Goal: Task Accomplishment & Management: Use online tool/utility

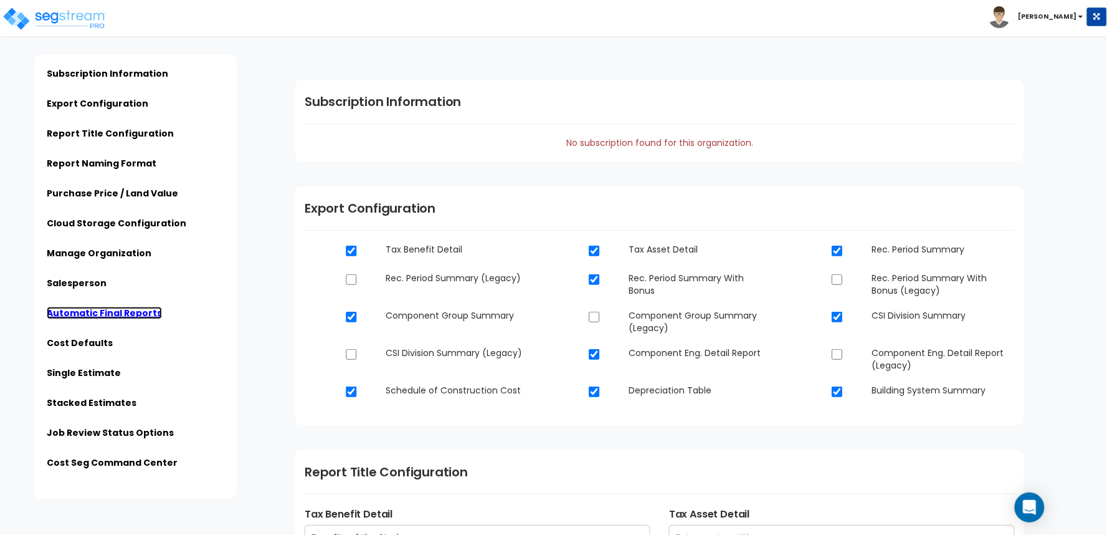
click at [97, 307] on link "Automatic Final Reports" at bounding box center [104, 313] width 115 height 12
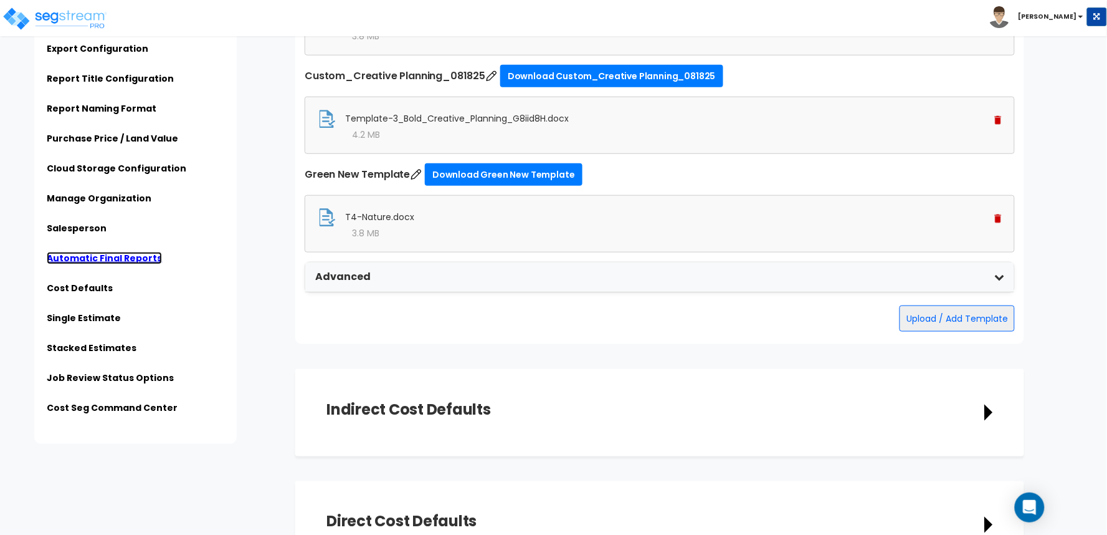
scroll to position [2974, 0]
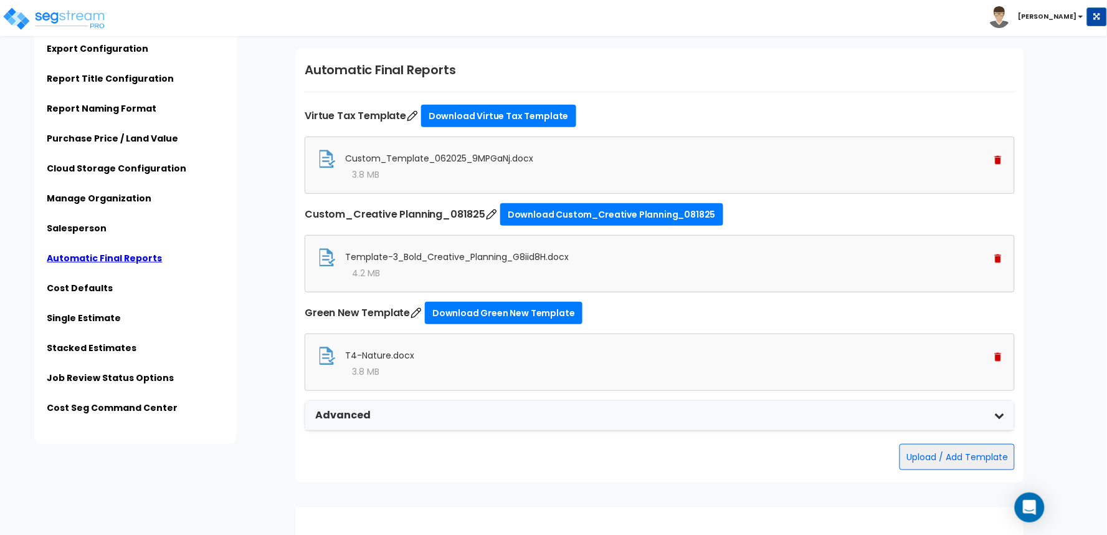
click at [995, 257] on img at bounding box center [998, 258] width 7 height 9
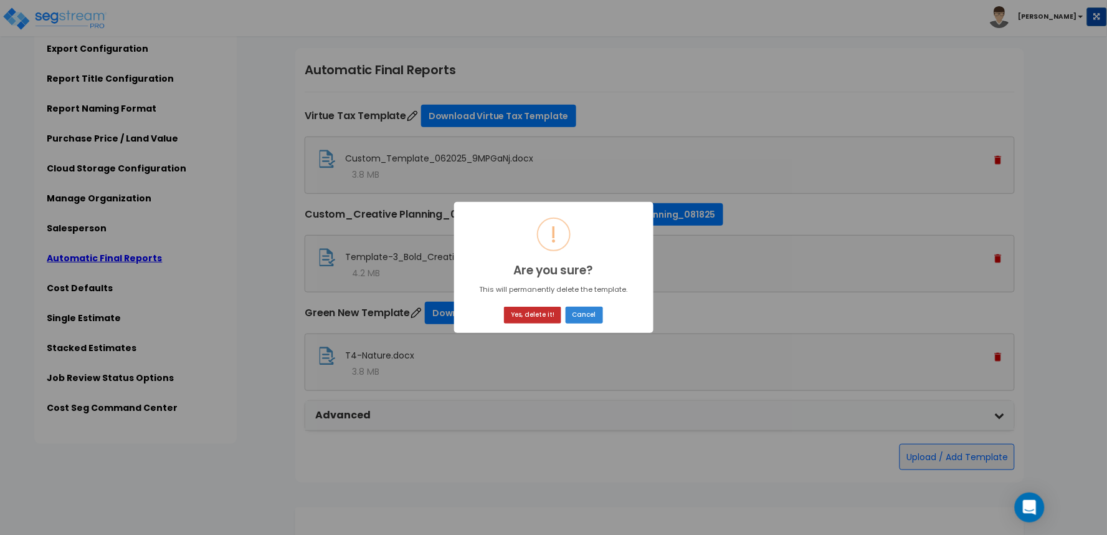
click at [541, 317] on button "Yes, delete it!" at bounding box center [532, 315] width 57 height 17
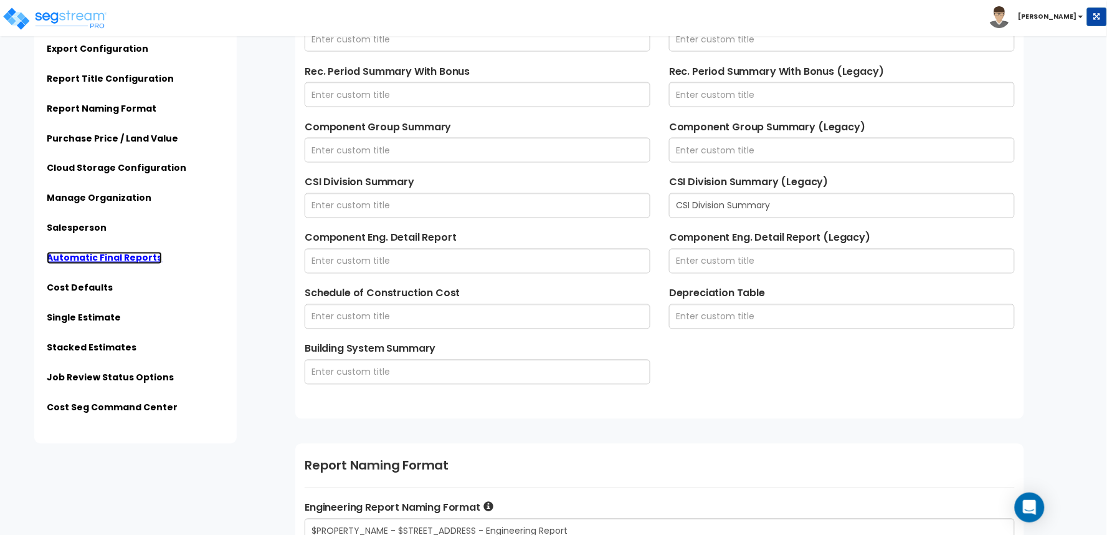
click at [82, 257] on link "Automatic Final Reports" at bounding box center [104, 258] width 115 height 12
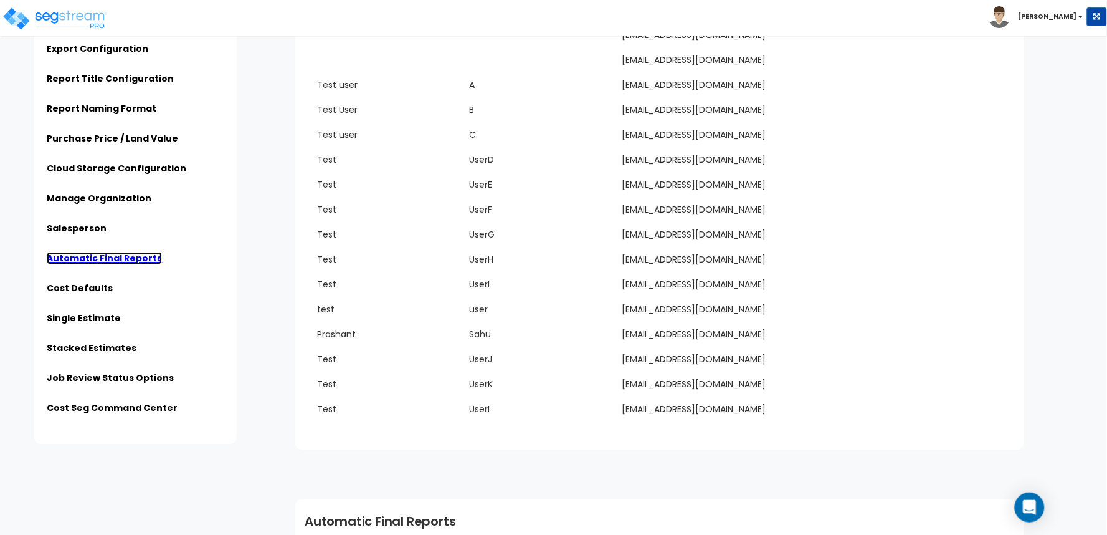
scroll to position [2974, 0]
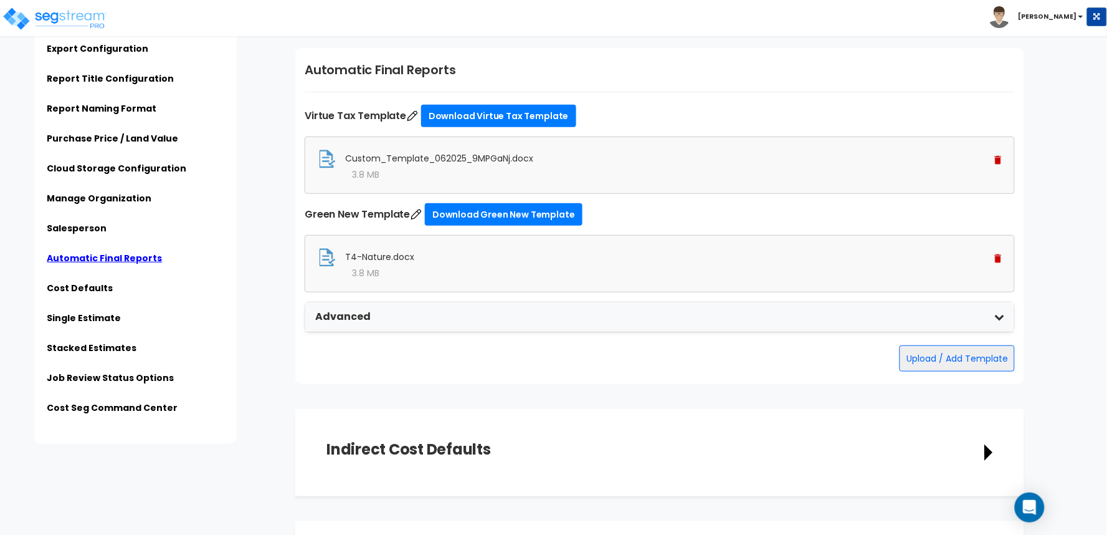
click at [997, 261] on img at bounding box center [998, 258] width 7 height 9
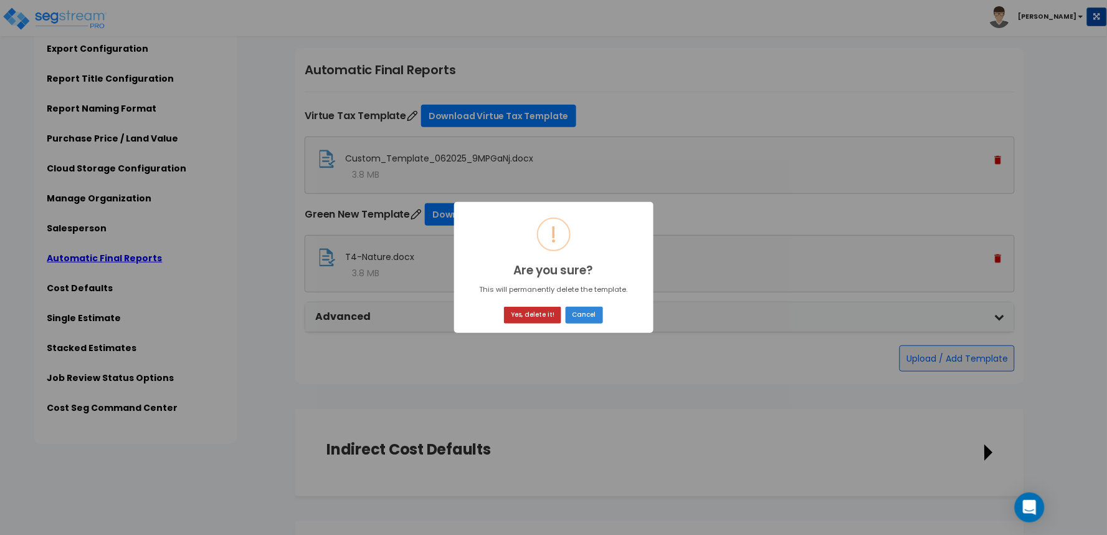
click at [542, 315] on button "Yes, delete it!" at bounding box center [532, 315] width 57 height 17
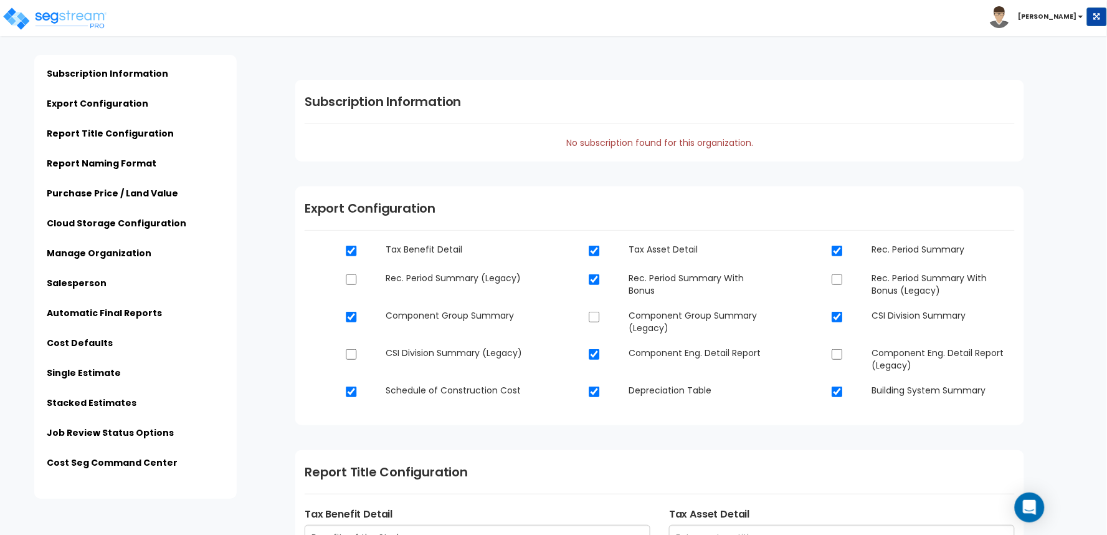
click at [105, 318] on li "Automatic Final Reports" at bounding box center [136, 317] width 178 height 21
click at [108, 310] on link "Automatic Final Reports" at bounding box center [104, 313] width 115 height 12
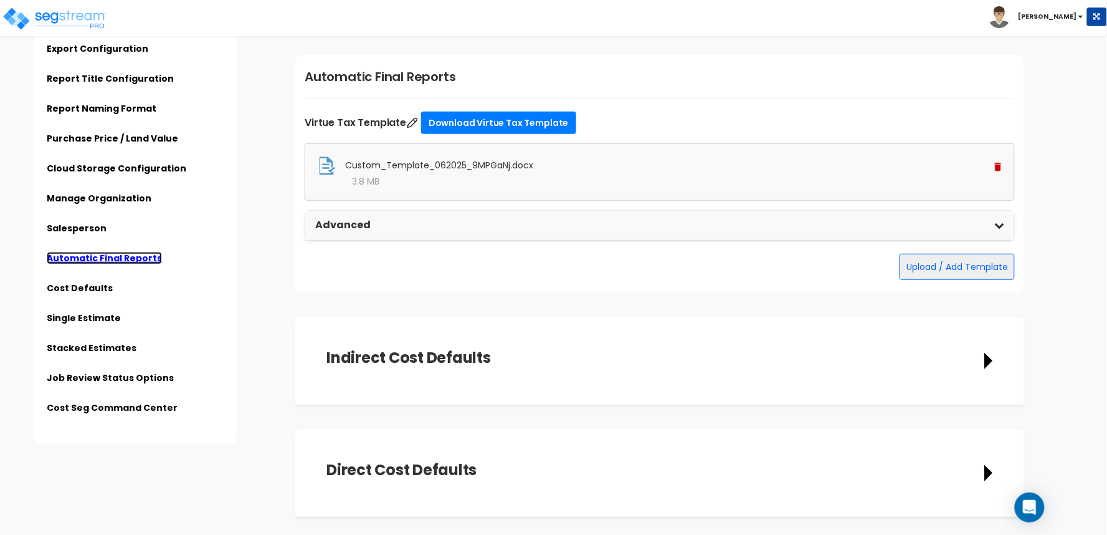
scroll to position [2974, 0]
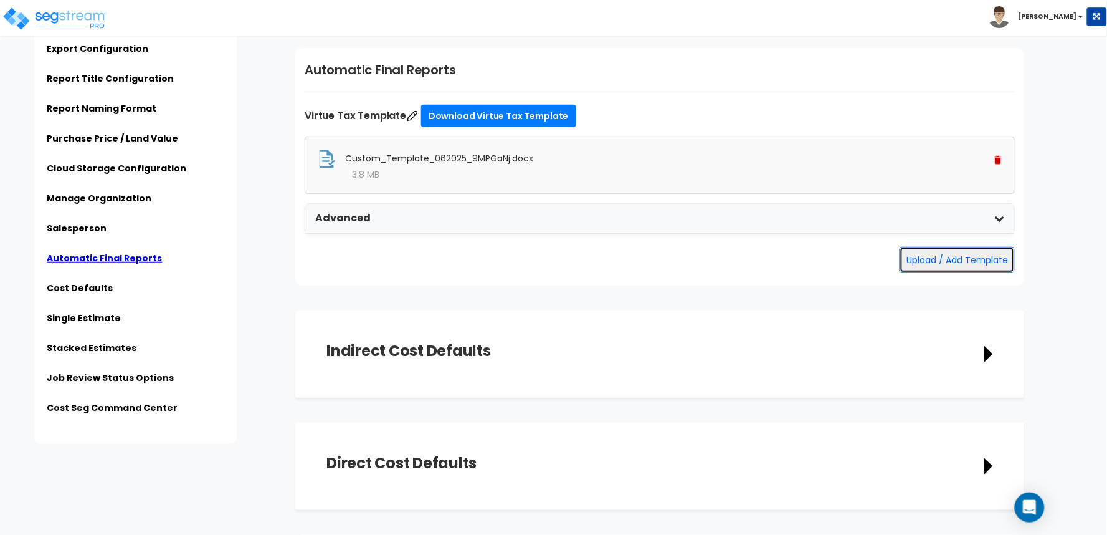
click at [924, 257] on button "Upload / Add Template" at bounding box center [957, 260] width 115 height 26
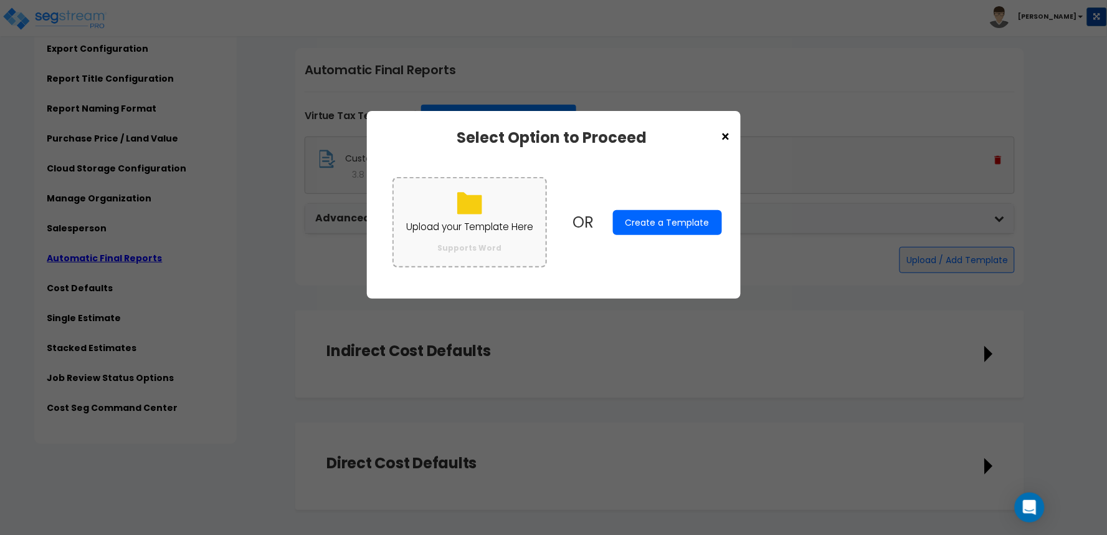
click at [533, 229] on p "Upload your Template Here" at bounding box center [469, 227] width 127 height 16
click at [0, 0] on input "Upload your Template Here Supports Word" at bounding box center [0, 0] width 0 height 0
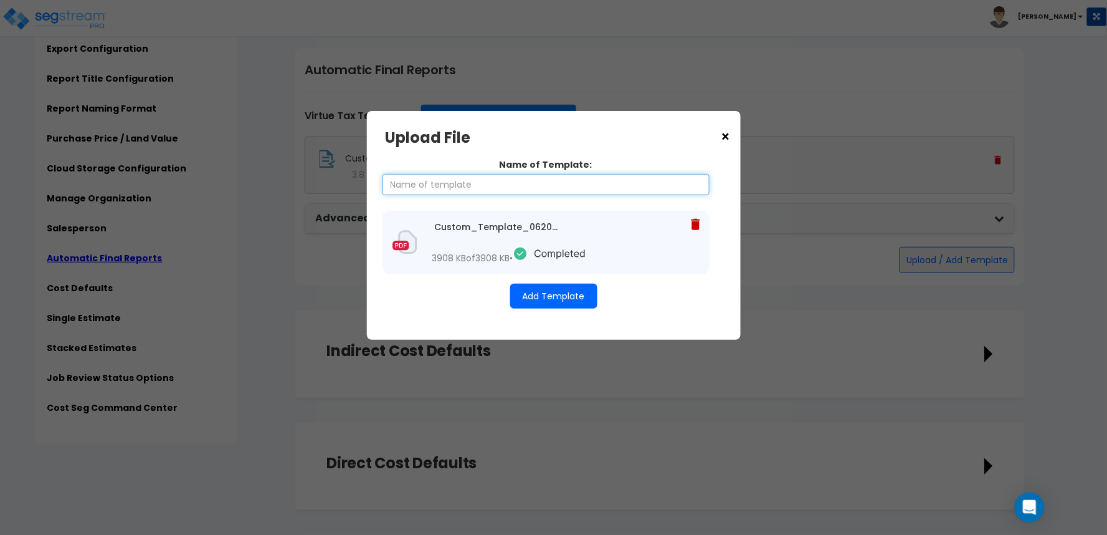
click at [476, 189] on input "Name of Template:" at bounding box center [546, 184] width 327 height 21
type input "Template 2"
click at [555, 309] on button "Add Template" at bounding box center [553, 296] width 87 height 25
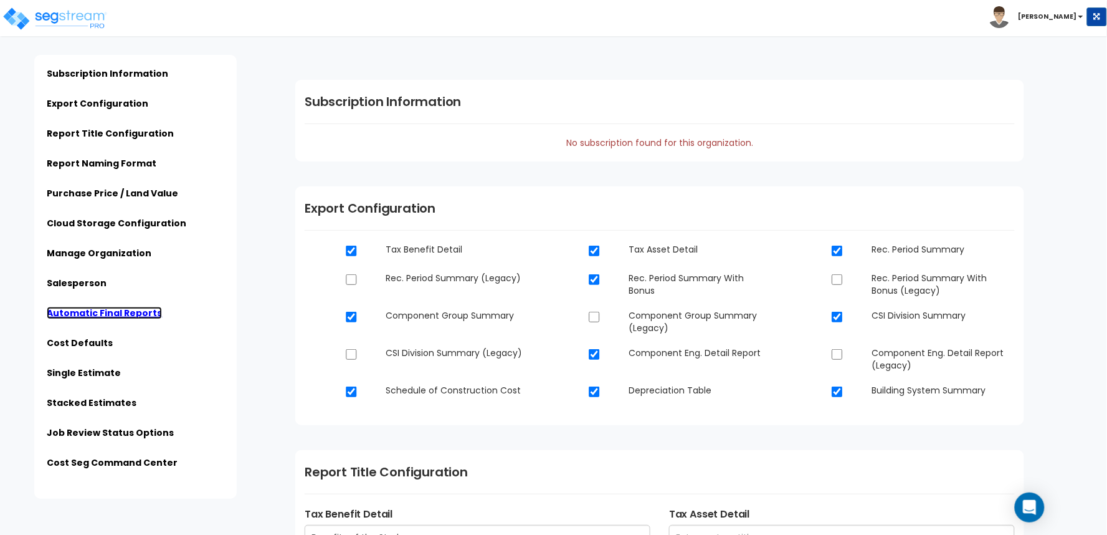
click at [89, 310] on link "Automatic Final Reports" at bounding box center [104, 313] width 115 height 12
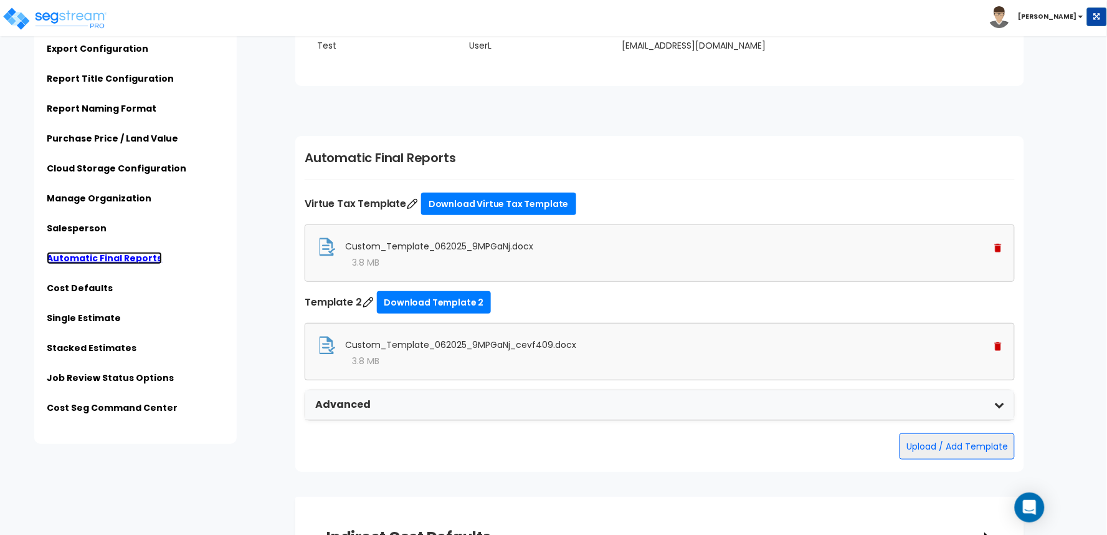
scroll to position [2974, 0]
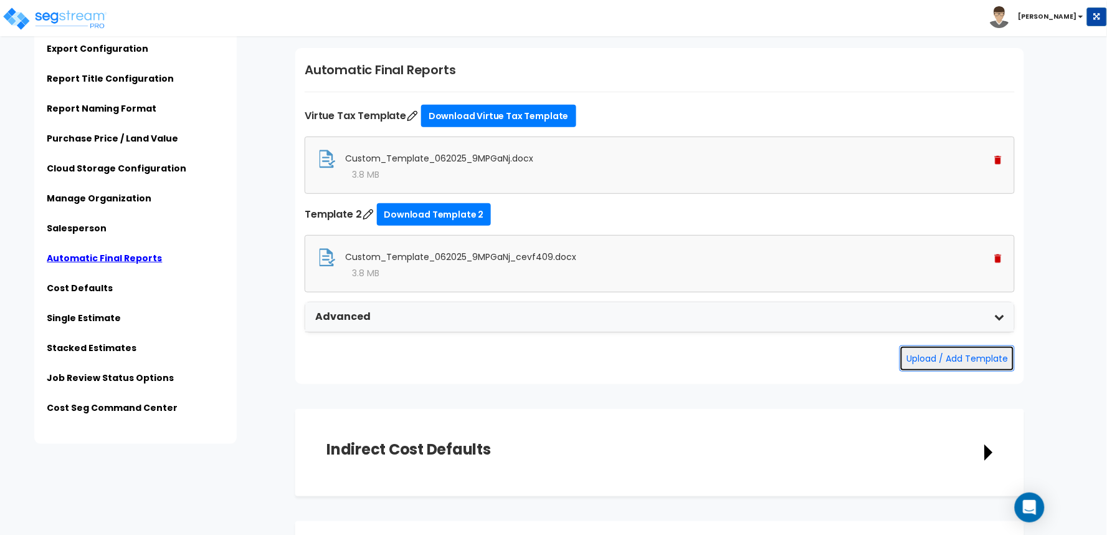
click at [967, 358] on button "Upload / Add Template" at bounding box center [957, 358] width 115 height 26
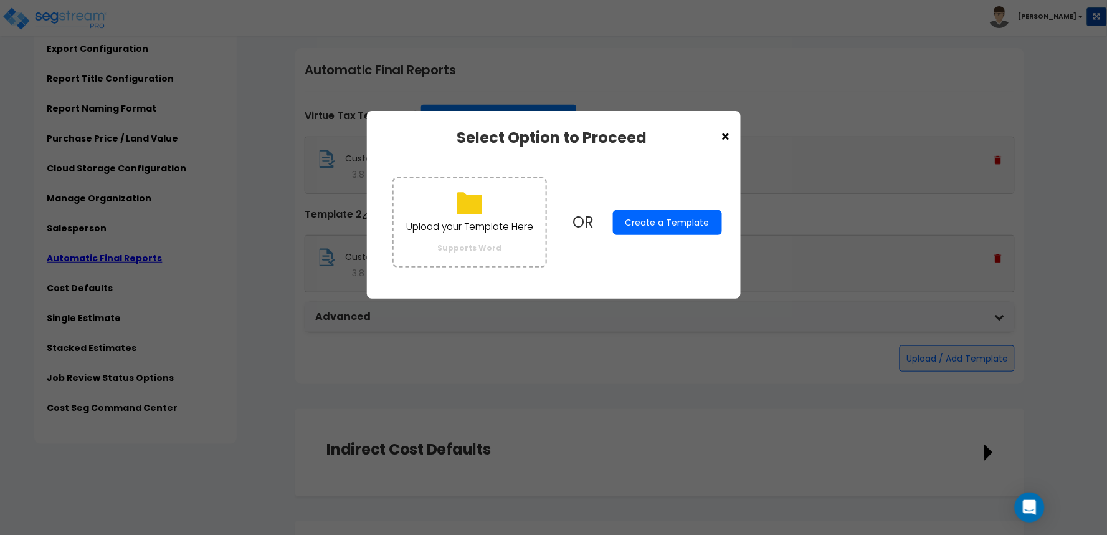
click at [662, 219] on button "Create a Template" at bounding box center [667, 222] width 109 height 25
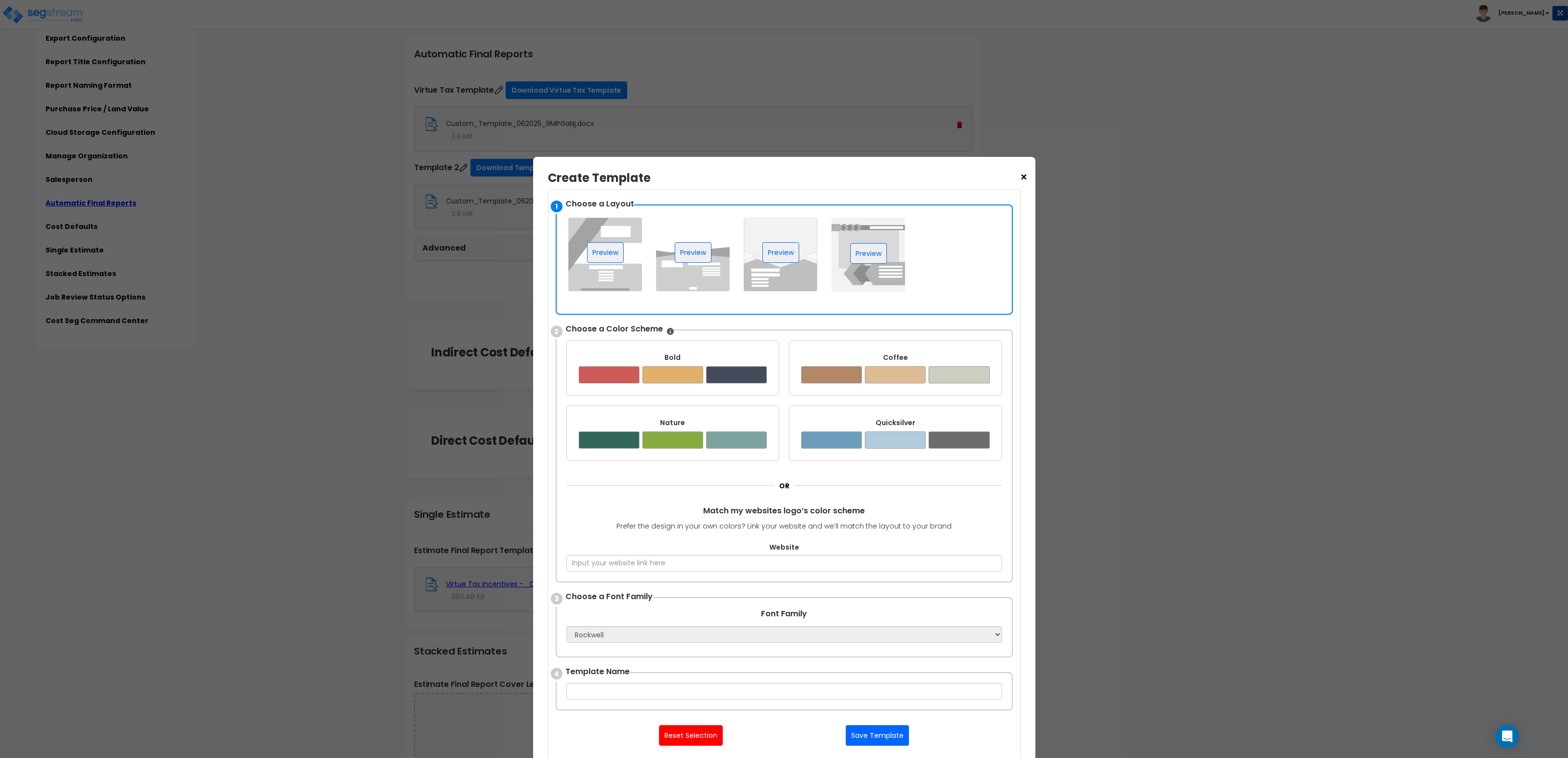
scroll to position [98, 0]
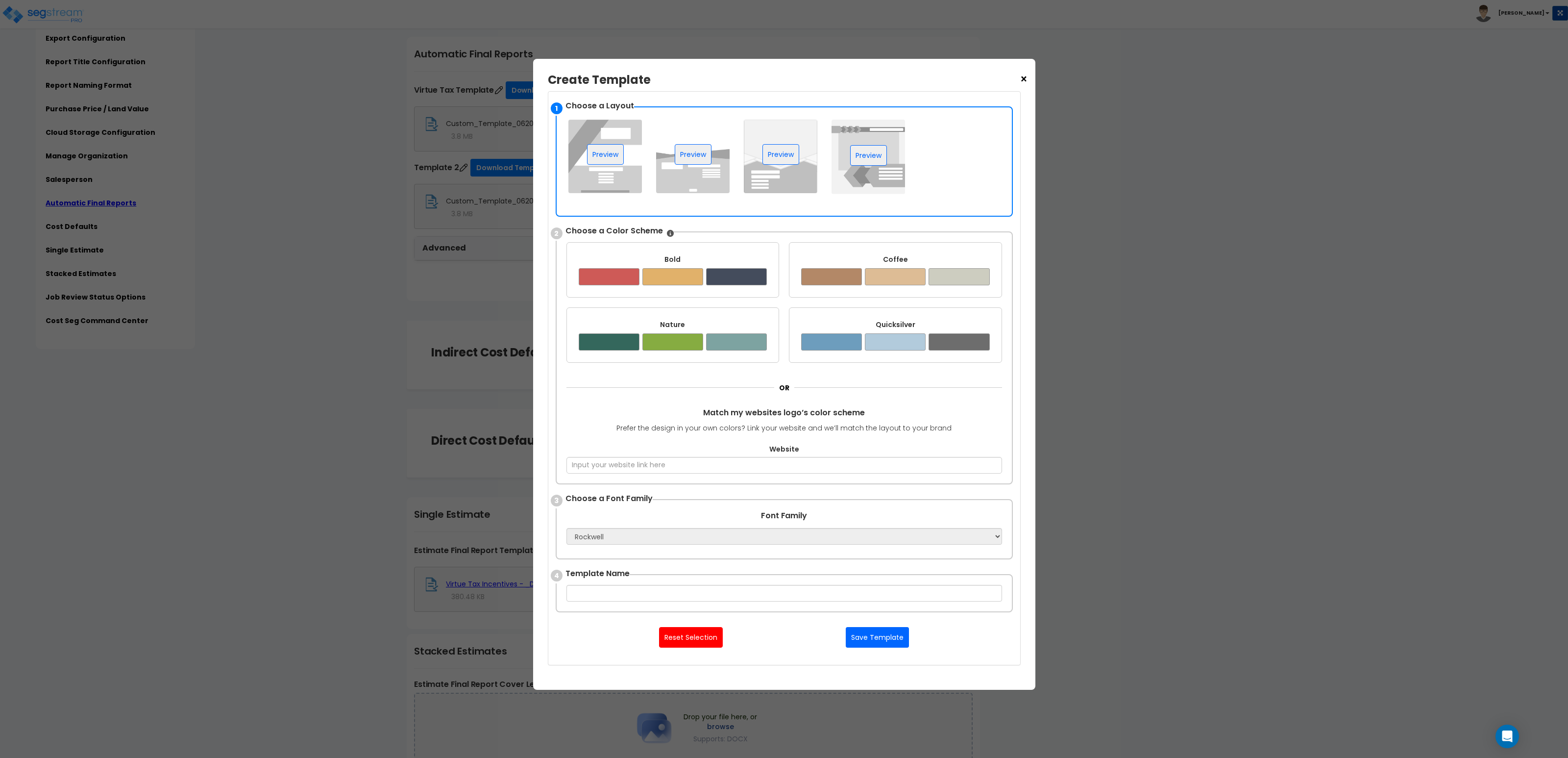
click at [870, 420] on div "× Create Template Upload your Template Here Supports Word OR Create a Template …" at bounding box center [784, 379] width 1568 height 758
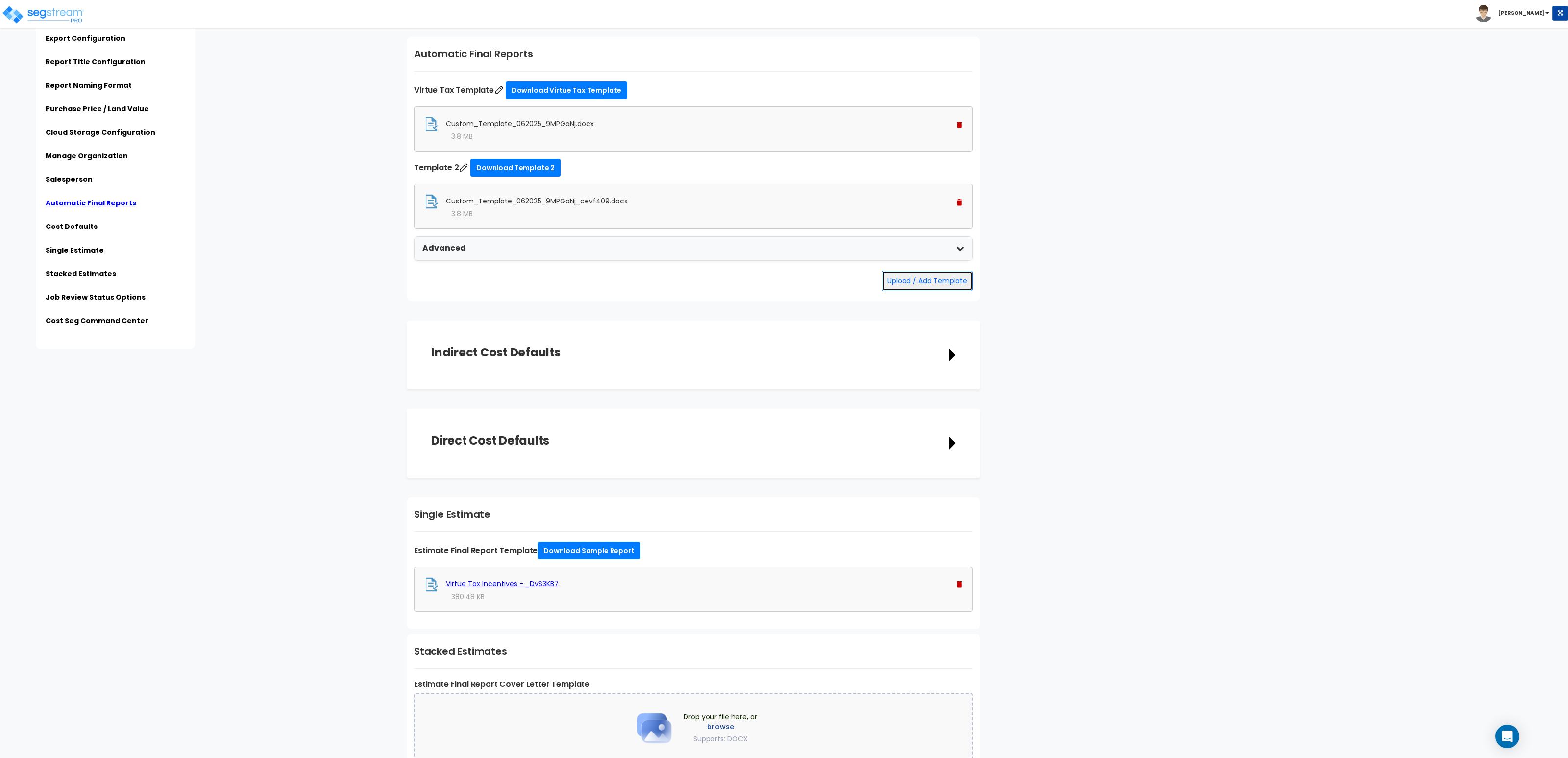
click at [870, 291] on button "Upload / Add Template" at bounding box center [927, 281] width 90 height 20
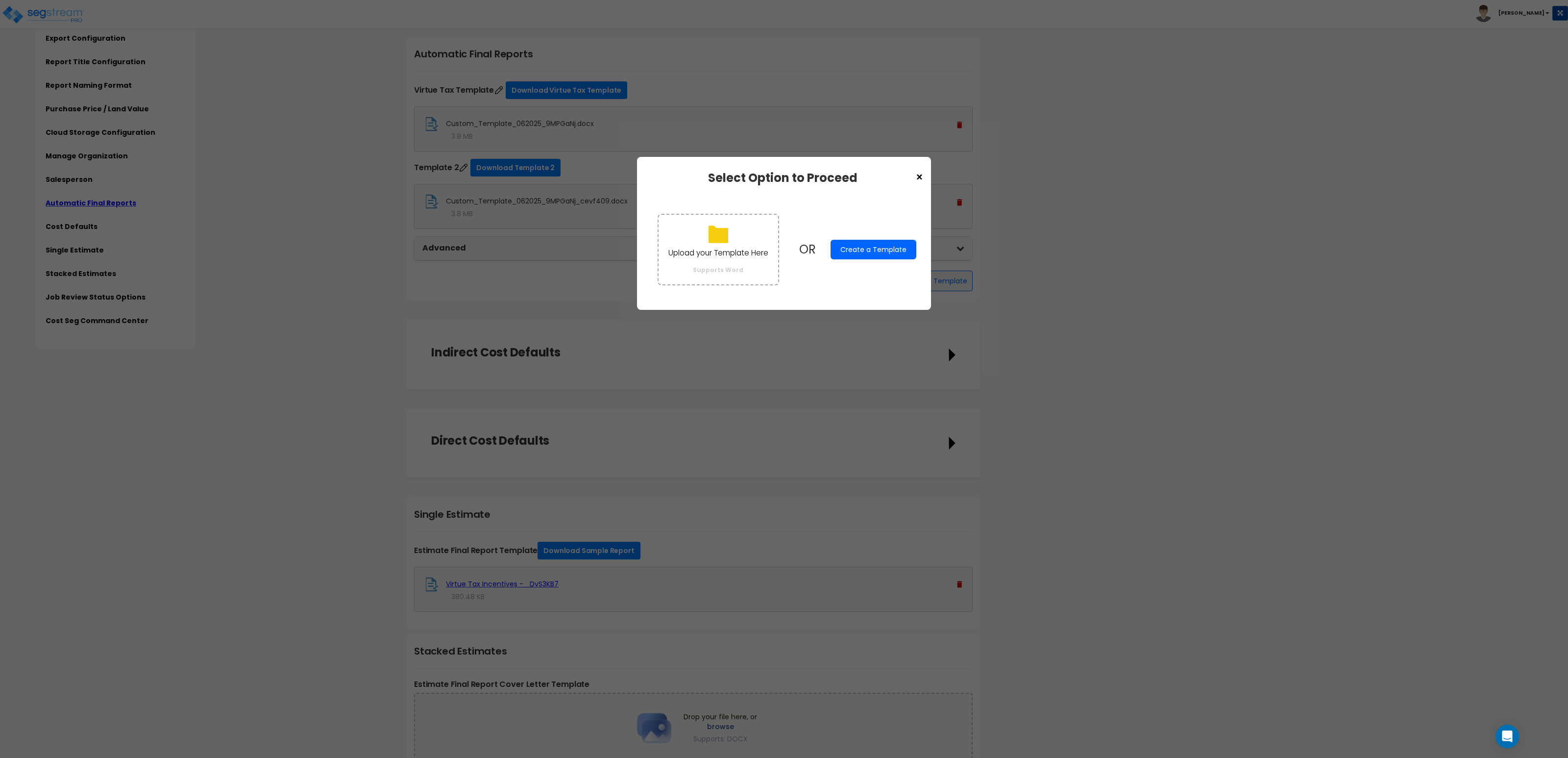
drag, startPoint x: 870, startPoint y: 241, endPoint x: 867, endPoint y: 248, distance: 7.6
click at [868, 247] on div "Upload your Template Here Supports Word OR Create a Template" at bounding box center [784, 248] width 265 height 90
click at [867, 251] on button "Create a Template" at bounding box center [873, 249] width 86 height 20
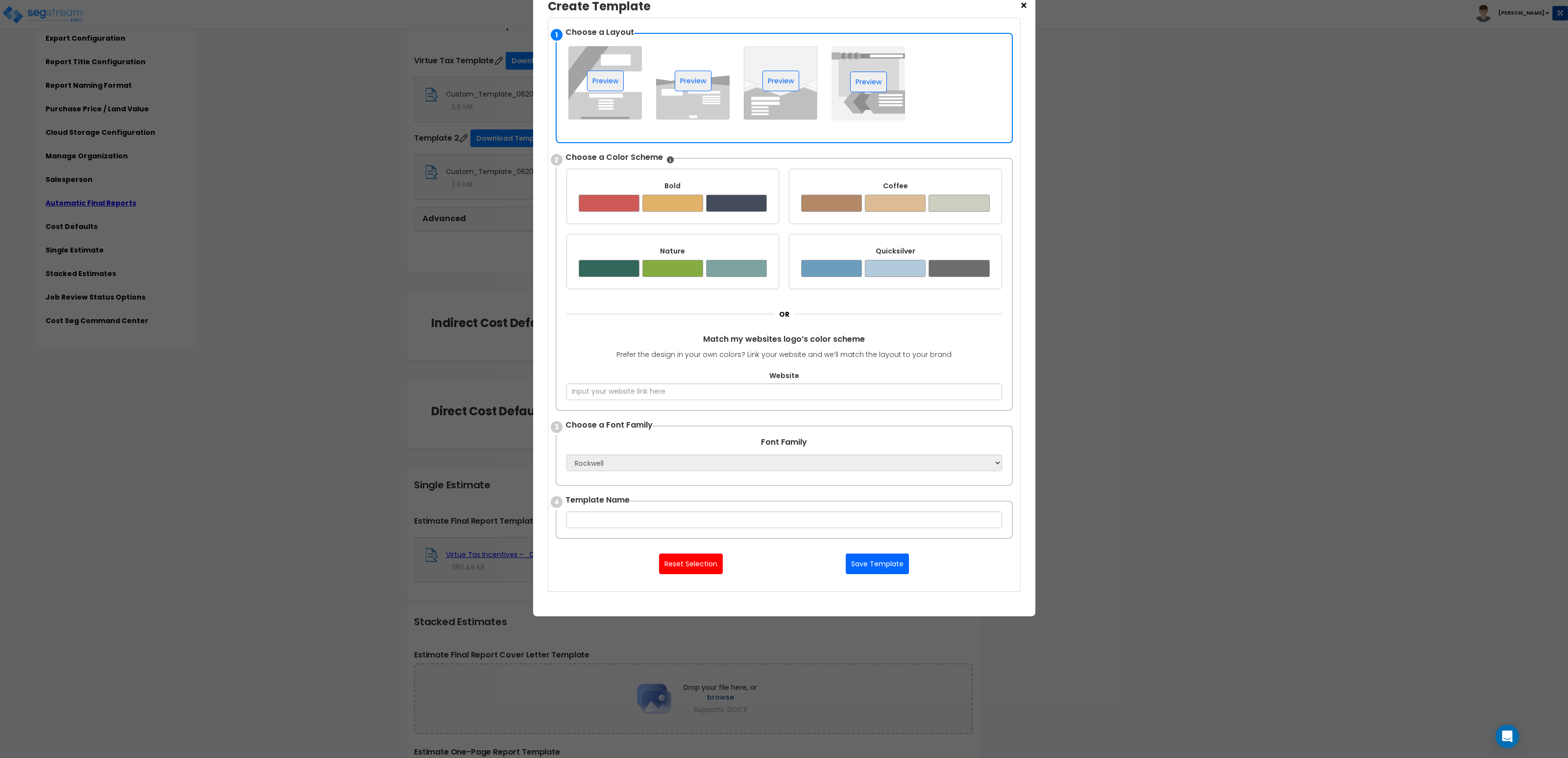
scroll to position [73, 0]
